Goal: Connect with others: Connect with other users

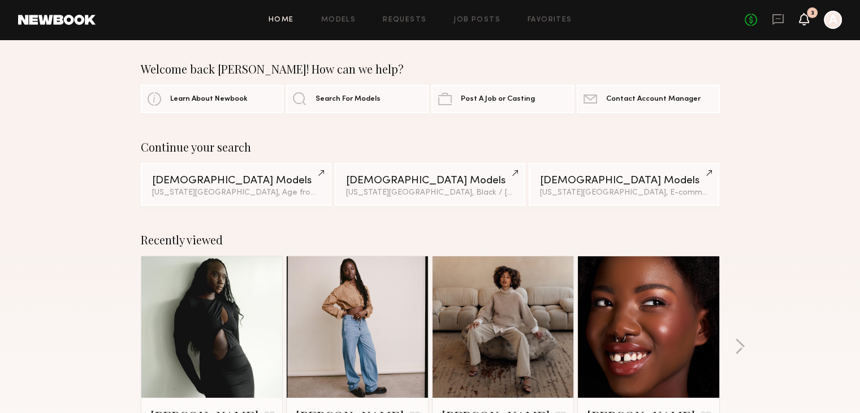
click at [807, 21] on icon at bounding box center [804, 19] width 9 height 8
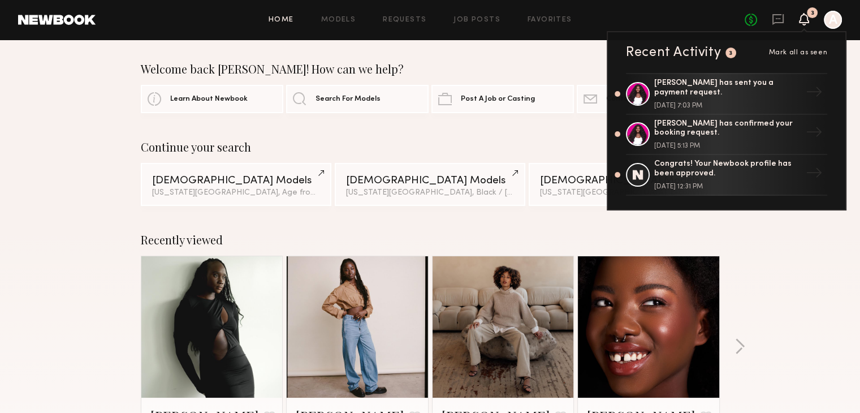
click at [813, 18] on div "3" at bounding box center [812, 12] width 11 height 11
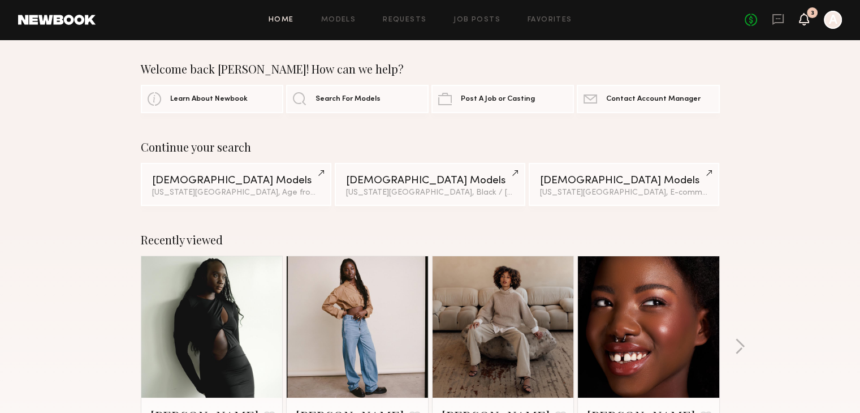
click at [805, 20] on icon at bounding box center [804, 19] width 9 height 8
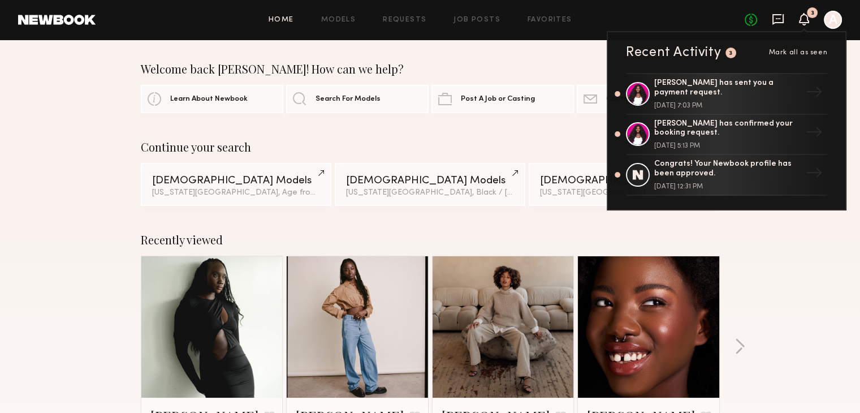
click at [774, 21] on icon at bounding box center [778, 19] width 12 height 12
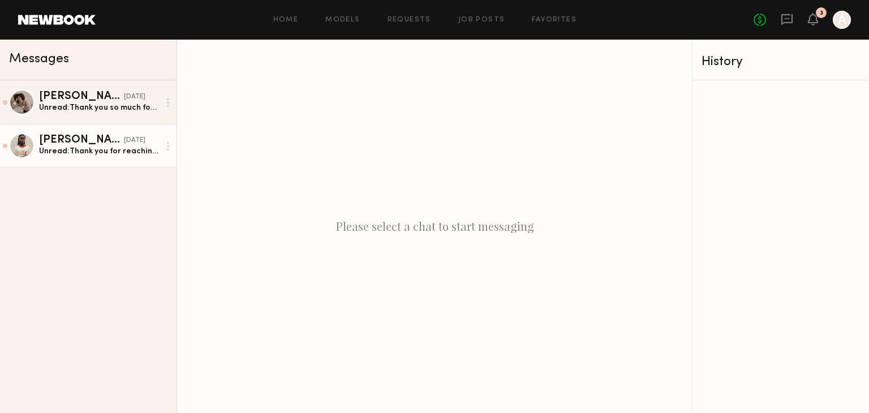
click at [111, 148] on div "Unread: Thank you for reaching out to me about this amazing opportunity. I’m al…" at bounding box center [99, 151] width 120 height 11
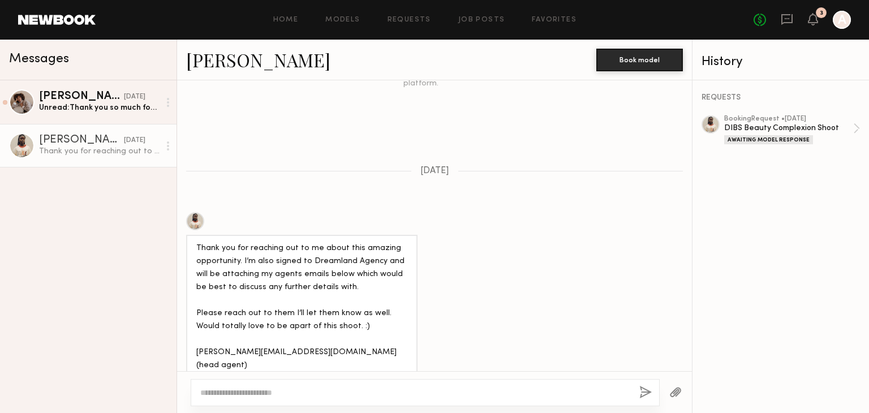
scroll to position [364, 0]
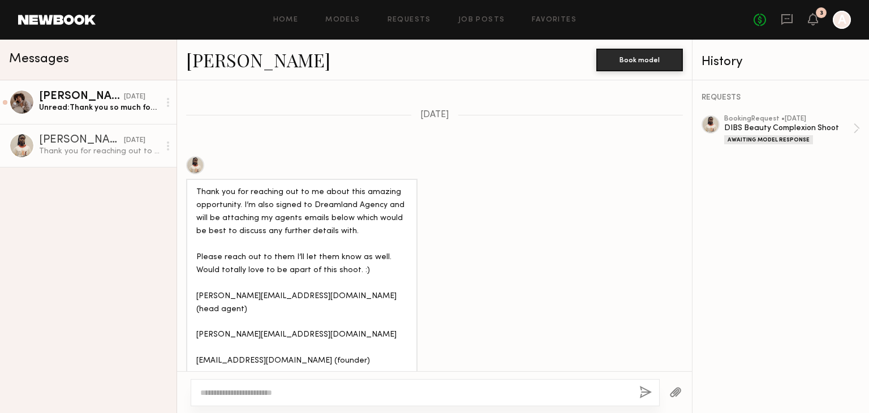
click at [124, 102] on div "[DATE]" at bounding box center [134, 97] width 21 height 11
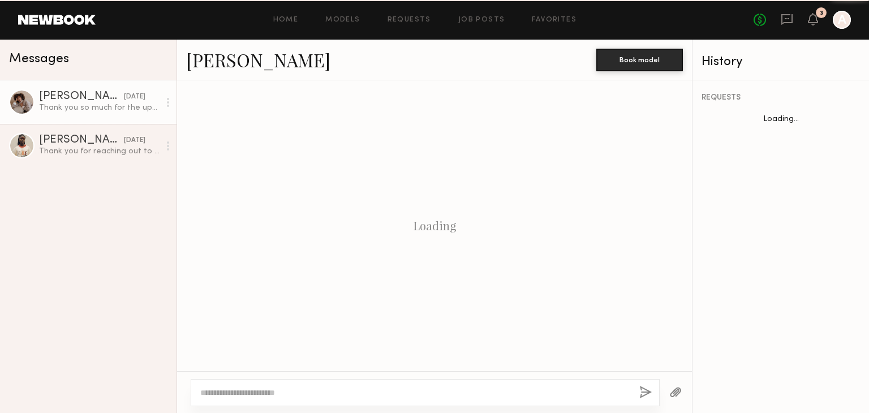
scroll to position [563, 0]
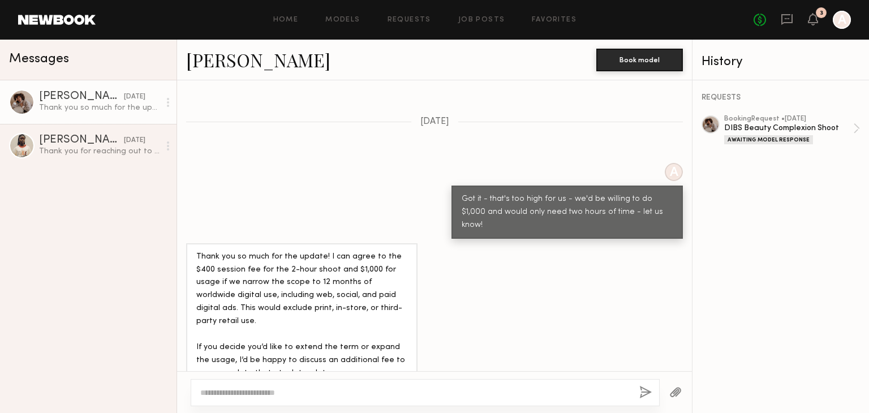
click at [13, 96] on div at bounding box center [21, 101] width 25 height 25
click at [213, 64] on link "[PERSON_NAME]" at bounding box center [258, 60] width 144 height 24
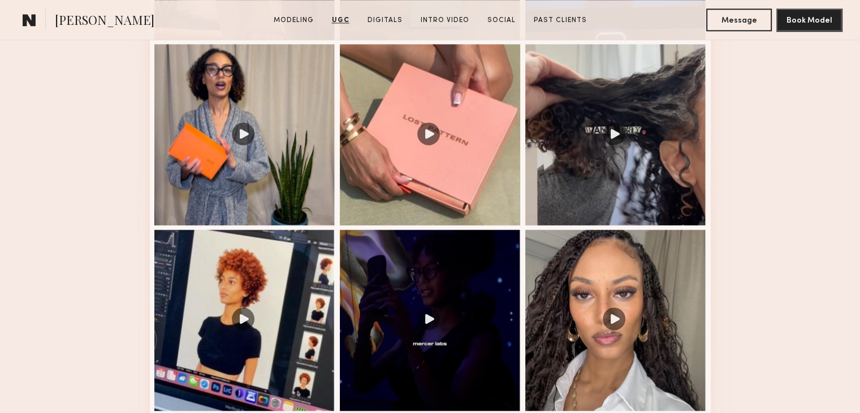
scroll to position [1527, 0]
